Goal: Information Seeking & Learning: Learn about a topic

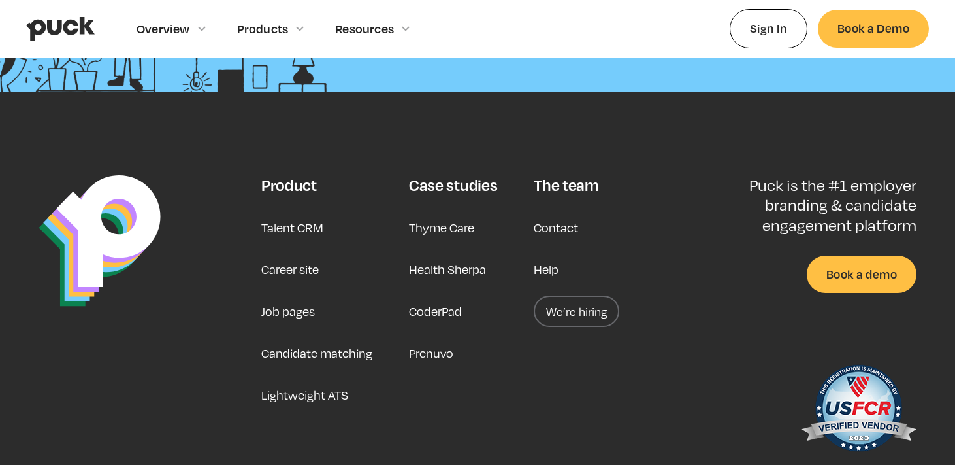
scroll to position [3330, 0]
click at [283, 305] on link "Job pages" at bounding box center [288, 310] width 54 height 31
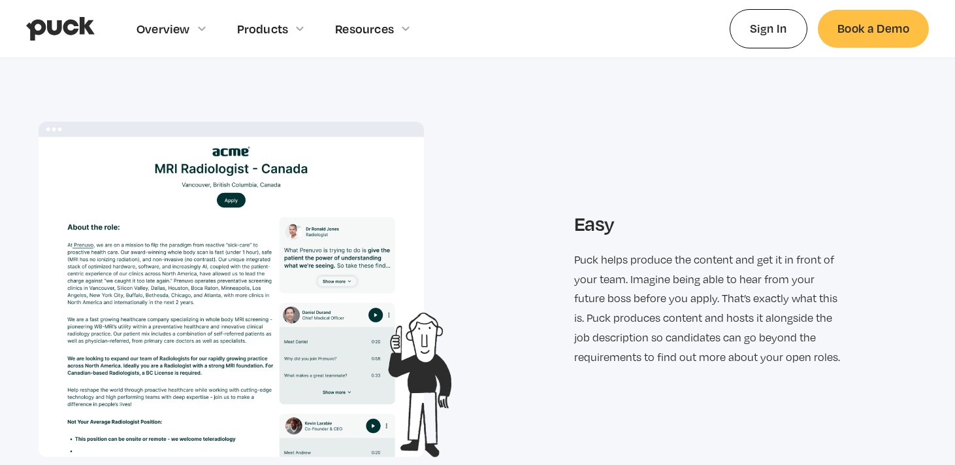
scroll to position [1575, 0]
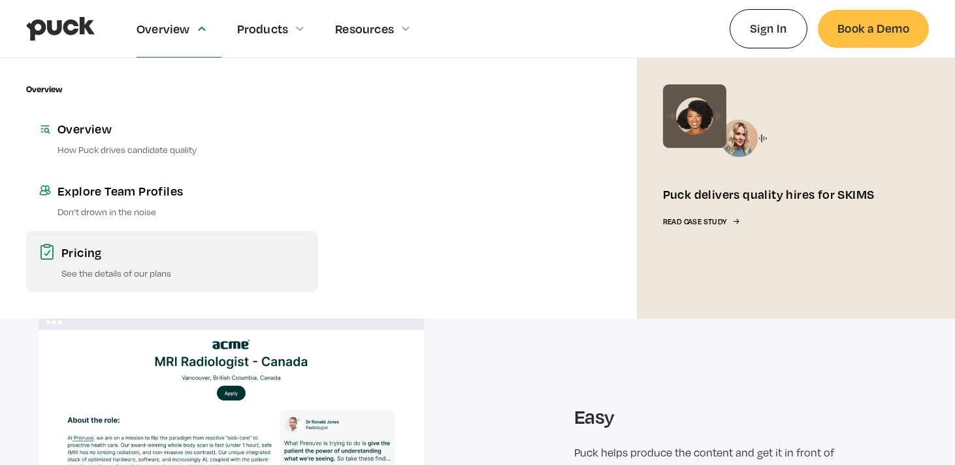
click at [74, 248] on div "Pricing" at bounding box center [183, 252] width 244 height 16
